Goal: Transaction & Acquisition: Purchase product/service

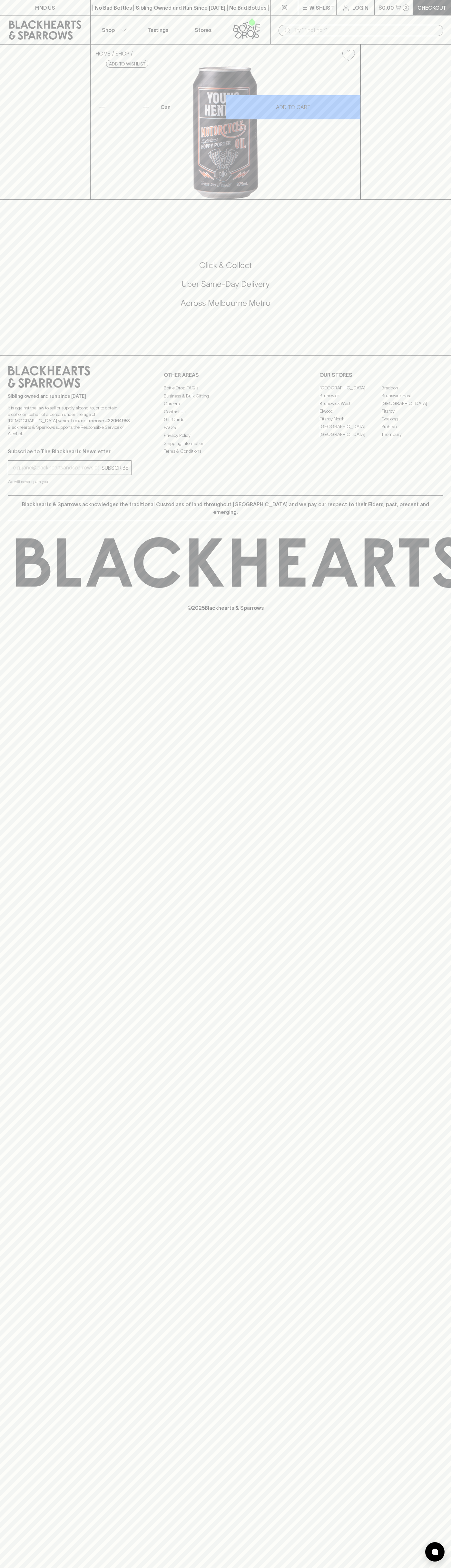
click at [449, 28] on div "​" at bounding box center [361, 30] width 181 height 29
click at [429, 49] on div "HOME SHOP Young Henrys Motorcycle Oil [PERSON_NAME] $5.50 Add to wishlist 10% d…" at bounding box center [225, 122] width 451 height 156
click at [174, 1567] on html "FIND US | No Bad Bottles | Sibling Owned and Run Since [DATE] | No Bad Bottles …" at bounding box center [225, 784] width 451 height 1568
click at [23, 521] on div "Blackhearts & Sparrows acknowledges the traditional Custodians of land througho…" at bounding box center [225, 508] width 435 height 26
